Goal: Book appointment/travel/reservation

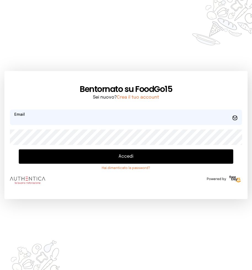
type input "**********"
click at [108, 155] on button "Accedi" at bounding box center [126, 156] width 215 height 14
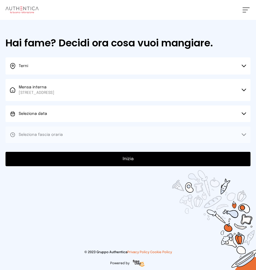
click at [40, 112] on span "Seleziona data" at bounding box center [33, 114] width 28 height 4
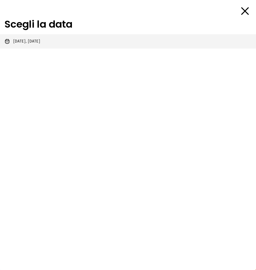
click at [23, 39] on span "[DATE], [DATE]" at bounding box center [26, 42] width 27 height 6
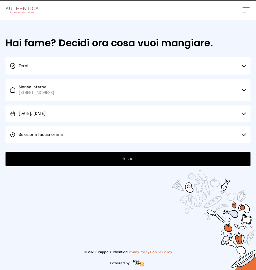
click at [33, 136] on span "Seleziona fascia oraria" at bounding box center [41, 135] width 44 height 4
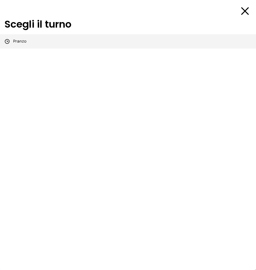
click at [19, 41] on span "Pranzo" at bounding box center [19, 42] width 13 height 6
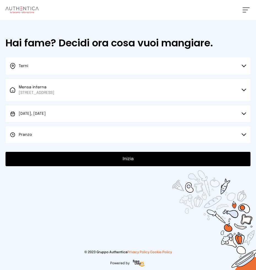
click at [96, 160] on button "Inizia" at bounding box center [128, 159] width 245 height 14
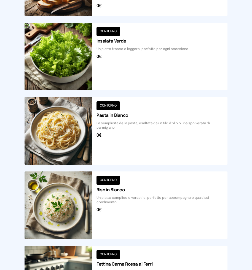
scroll to position [22, 0]
